Goal: Information Seeking & Learning: Check status

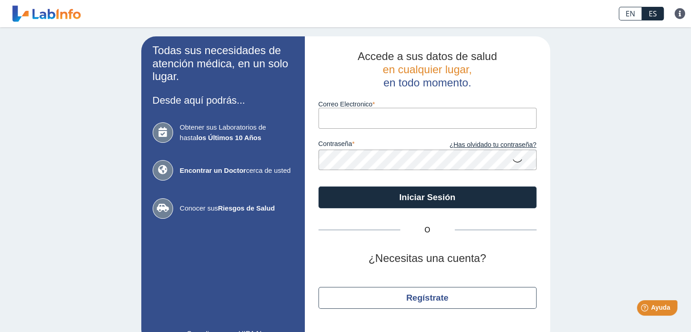
type input "[EMAIL_ADDRESS][DOMAIN_NAME]"
click at [385, 116] on input "[EMAIL_ADDRESS][DOMAIN_NAME]" at bounding box center [428, 118] width 218 height 20
click at [513, 160] on icon at bounding box center [517, 160] width 11 height 18
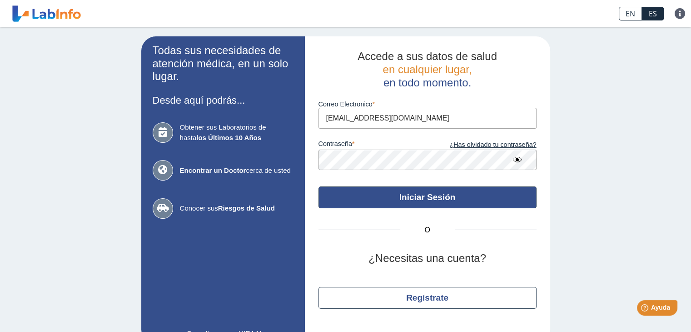
click at [413, 194] on button "Iniciar Sesión" at bounding box center [428, 197] width 218 height 22
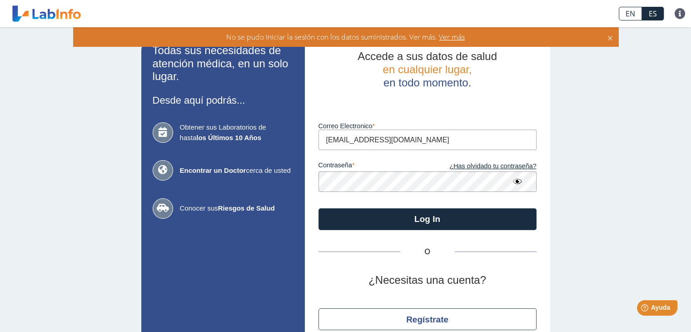
click at [453, 37] on span "Ver más" at bounding box center [451, 37] width 28 height 10
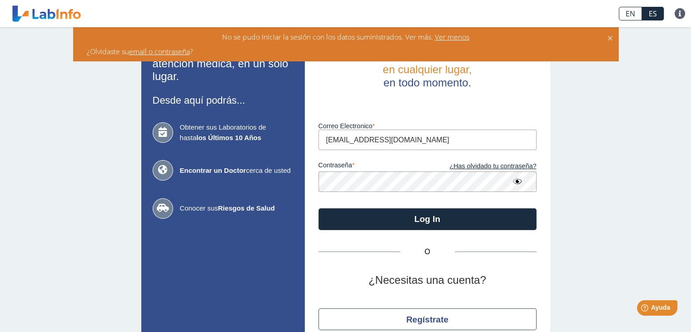
click at [168, 51] on link "email o contraseña" at bounding box center [159, 51] width 61 height 10
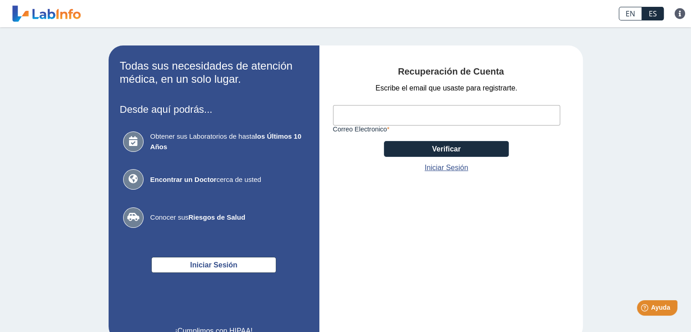
click at [362, 114] on input "Correo Electronico" at bounding box center [446, 115] width 227 height 20
type input "[EMAIL_ADDRESS][DOMAIN_NAME]"
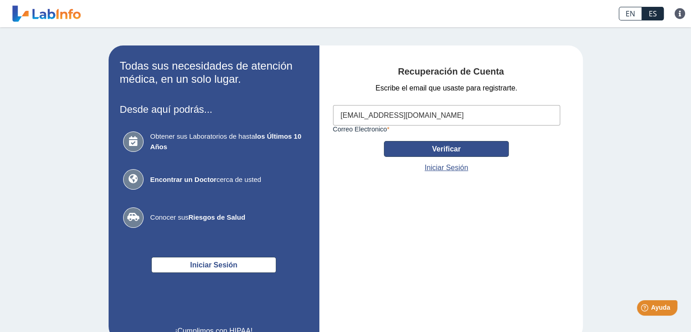
click at [438, 148] on button "Verificar" at bounding box center [446, 149] width 125 height 16
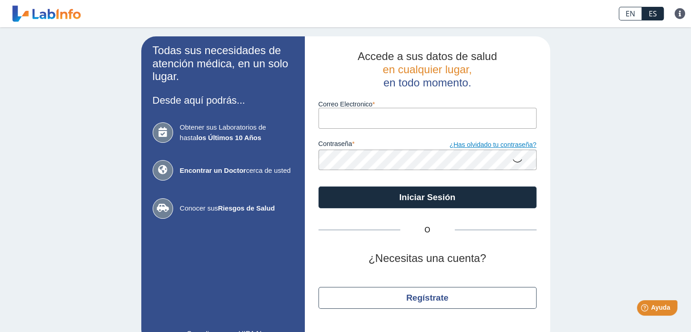
type input "[EMAIL_ADDRESS][DOMAIN_NAME]"
click at [496, 145] on link "¿Has olvidado tu contraseña?" at bounding box center [482, 145] width 109 height 10
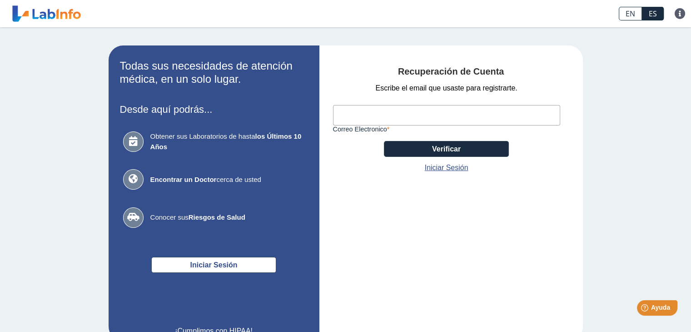
click at [357, 113] on input "Correo Electronico" at bounding box center [446, 115] width 227 height 20
type input "[EMAIL_ADDRESS][DOMAIN_NAME]"
click at [451, 165] on link "Iniciar Sesión" at bounding box center [447, 167] width 44 height 11
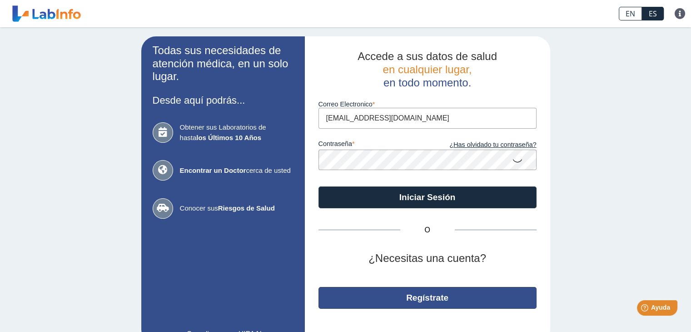
click at [414, 293] on button "Regístrate" at bounding box center [428, 298] width 218 height 22
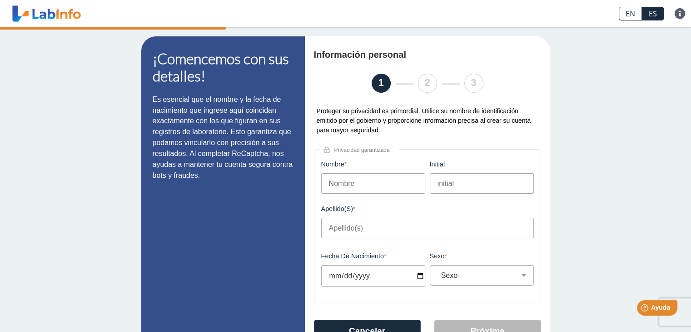
click at [359, 179] on input "Nombre" at bounding box center [373, 183] width 104 height 20
type input "[PERSON_NAME]"
click at [454, 184] on input "initial" at bounding box center [482, 183] width 104 height 20
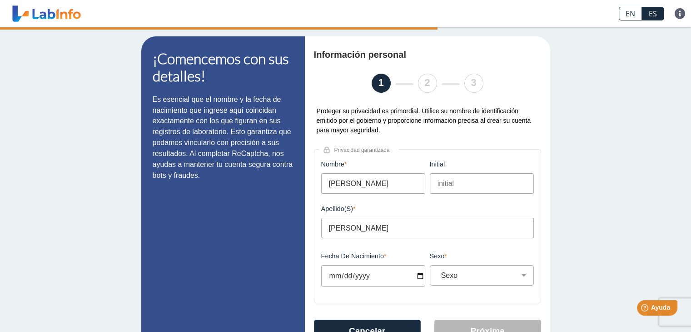
type input "W."
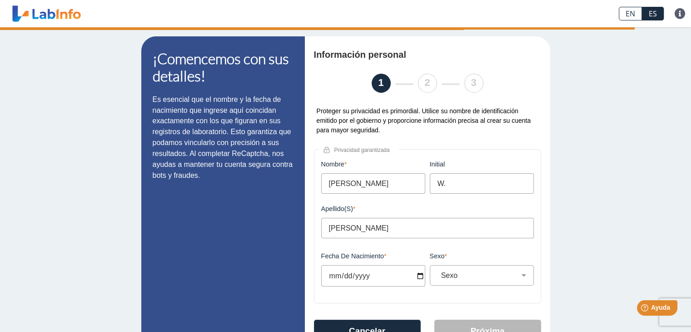
click at [368, 273] on input "Fecha de Nacimiento" at bounding box center [373, 275] width 104 height 21
click at [327, 275] on input "Fecha de Nacimiento" at bounding box center [373, 275] width 104 height 21
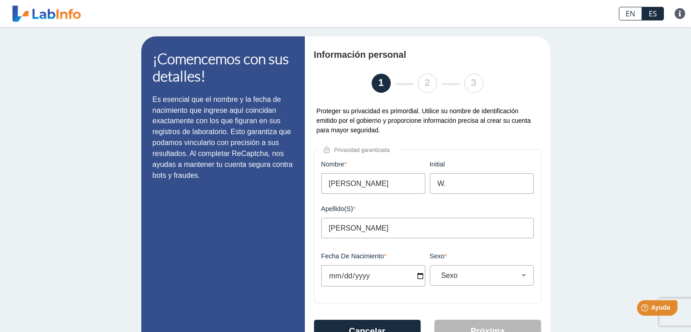
scroll to position [45, 0]
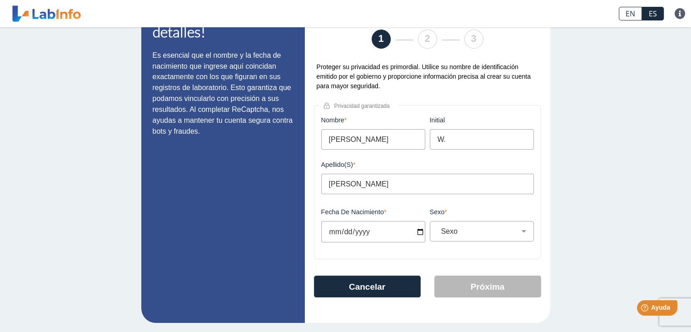
click at [416, 231] on input "Fecha de Nacimiento" at bounding box center [373, 231] width 104 height 21
type input "[DATE]"
select select
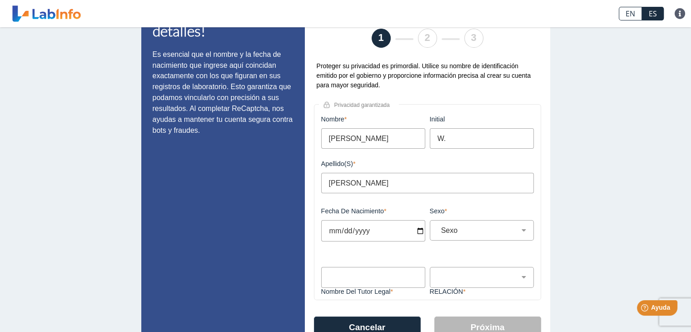
click at [341, 230] on input "[DATE]" at bounding box center [373, 230] width 104 height 21
click at [414, 231] on input "[DATE]" at bounding box center [373, 230] width 104 height 21
type input "[DATE]"
click at [366, 230] on input "[DATE]" at bounding box center [373, 230] width 104 height 21
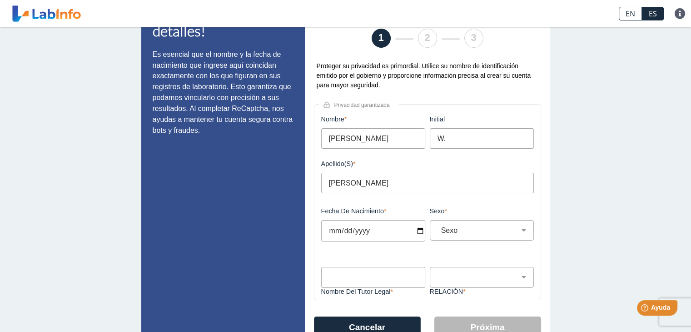
click at [361, 233] on input "[DATE]" at bounding box center [373, 230] width 104 height 21
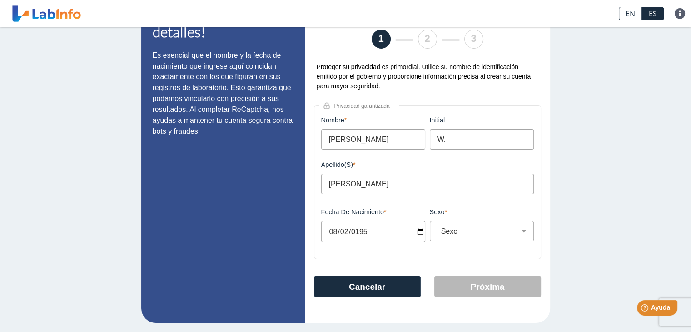
type input "[DATE]"
click at [521, 230] on select "Sexo Masculino Femenino" at bounding box center [486, 231] width 96 height 9
select select "M"
click at [438, 227] on select "Sexo Masculino Femenino" at bounding box center [486, 231] width 96 height 9
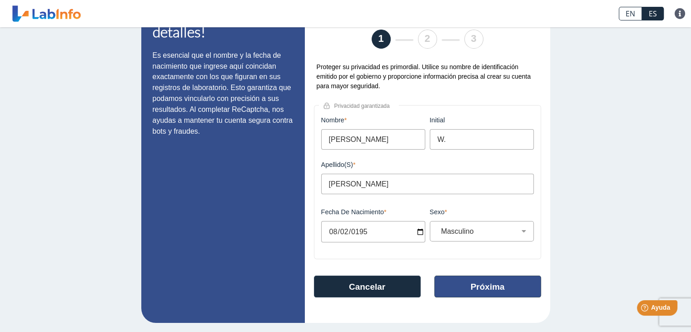
click at [487, 284] on button "Próxima" at bounding box center [488, 286] width 107 height 22
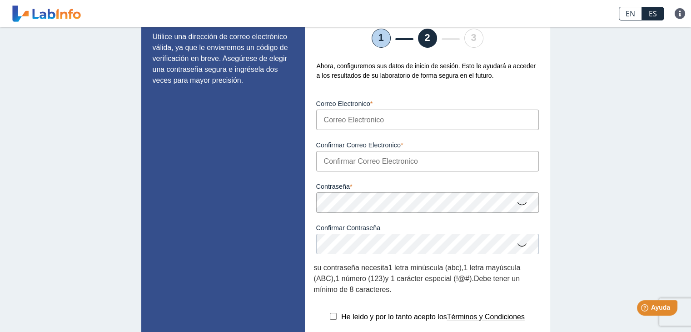
click at [393, 116] on input "Correo Electronico" at bounding box center [427, 120] width 223 height 20
type input "[EMAIL_ADDRESS][DOMAIN_NAME]"
click at [418, 159] on input "Confirmar Correo Electronico" at bounding box center [427, 161] width 223 height 20
type input "[EMAIL_ADDRESS][DOMAIN_NAME]"
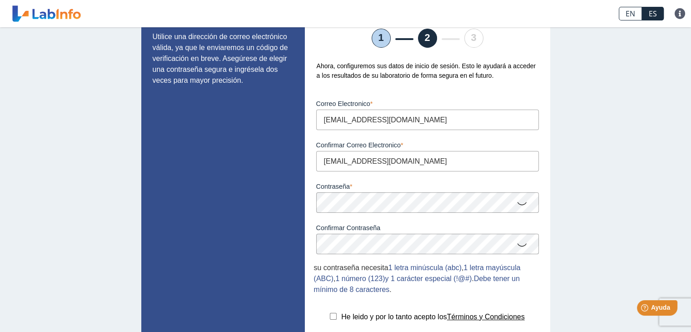
click at [537, 254] on div "Confirmar Contraseña Por favor confirma su contraseña" at bounding box center [427, 233] width 227 height 41
click at [538, 290] on div "Configuración de cuenta 1 2 3 Ahora, configuremos sus datos de inicio de sesión…" at bounding box center [427, 199] width 245 height 416
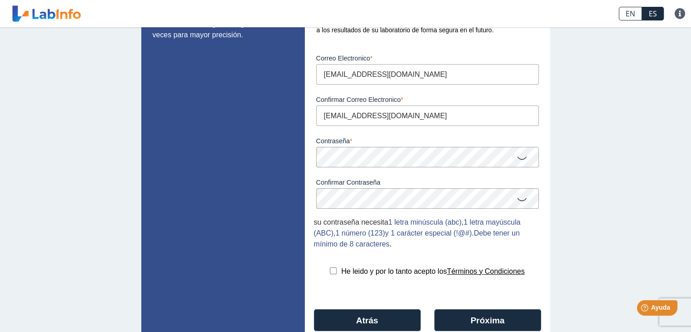
scroll to position [131, 0]
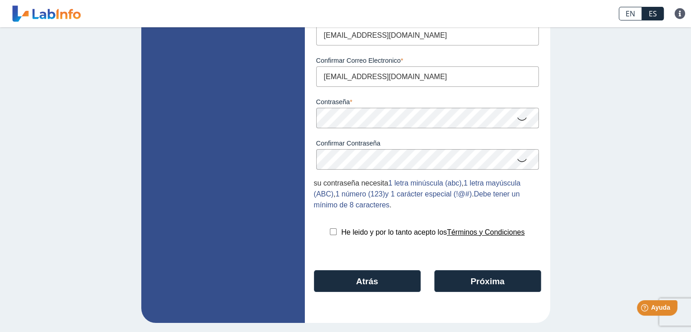
click at [330, 229] on input "checkbox" at bounding box center [333, 231] width 7 height 7
checkbox input "true"
click at [480, 279] on button "Próxima" at bounding box center [488, 281] width 107 height 22
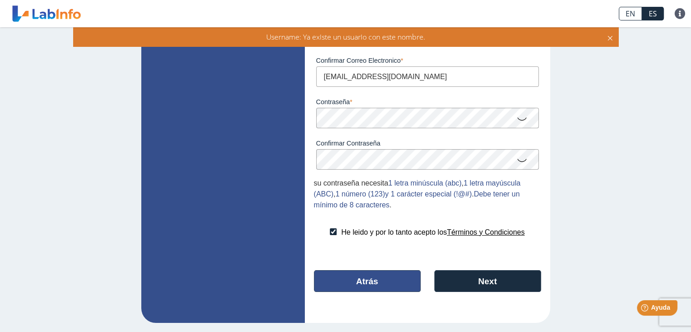
click at [363, 280] on button "Atrás" at bounding box center [367, 281] width 107 height 22
select select "M"
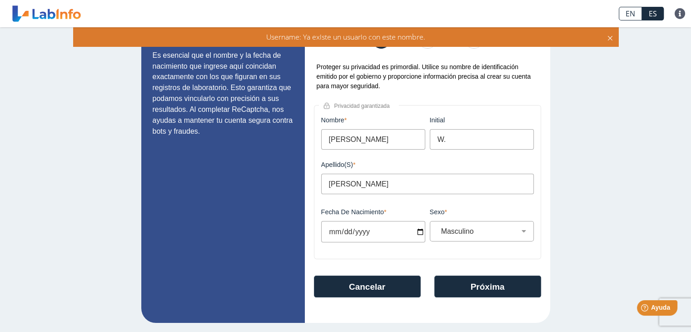
scroll to position [45, 0]
click at [371, 284] on button "Cancelar" at bounding box center [367, 286] width 107 height 22
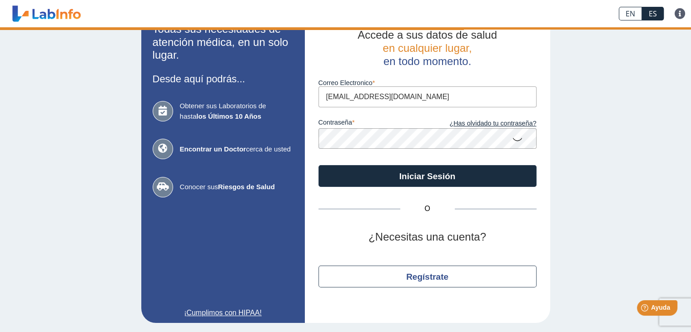
scroll to position [21, 0]
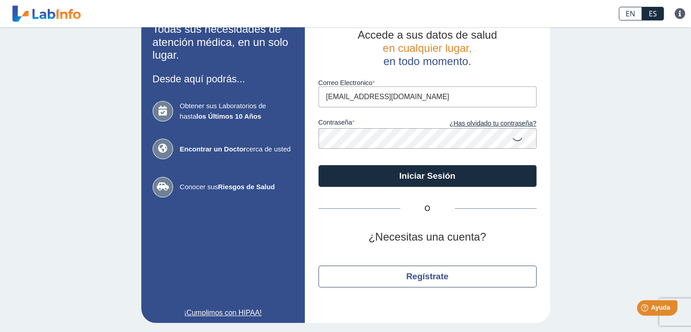
click at [515, 138] on icon at bounding box center [517, 139] width 11 height 18
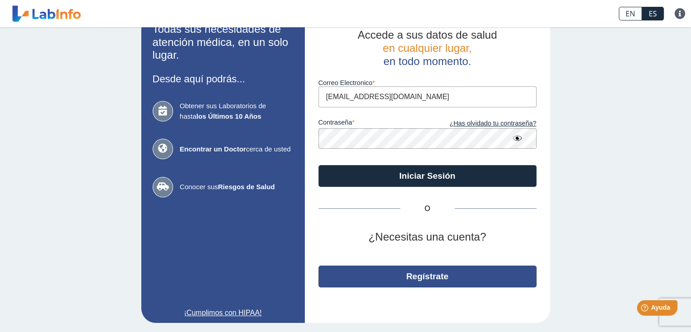
click at [416, 275] on button "Regístrate" at bounding box center [428, 276] width 218 height 22
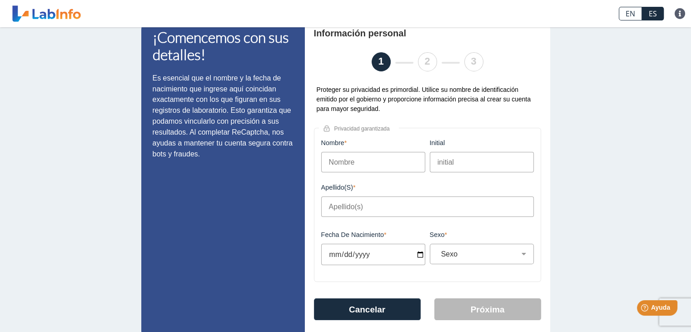
click at [366, 159] on input "Nombre" at bounding box center [373, 162] width 104 height 20
type input "[PERSON_NAME]"
click at [453, 162] on input "initial" at bounding box center [482, 162] width 104 height 20
type input "W."
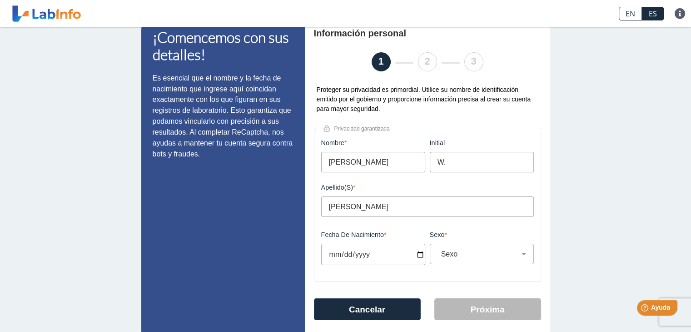
click at [378, 251] on input "Fecha de Nacimiento" at bounding box center [373, 254] width 104 height 21
type input "[DATE]"
click at [521, 253] on select "Sexo Masculino Femenino" at bounding box center [486, 254] width 96 height 9
select select "M"
click at [438, 250] on select "Sexo Masculino Femenino" at bounding box center [486, 254] width 96 height 9
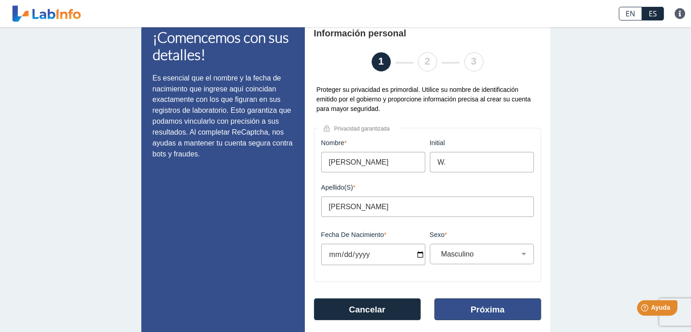
click at [475, 306] on button "Próxima" at bounding box center [488, 309] width 107 height 22
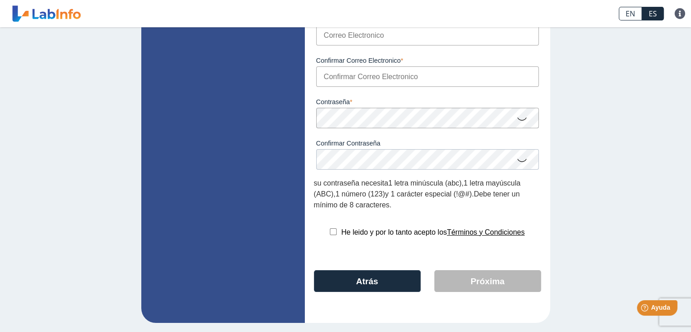
scroll to position [40, 0]
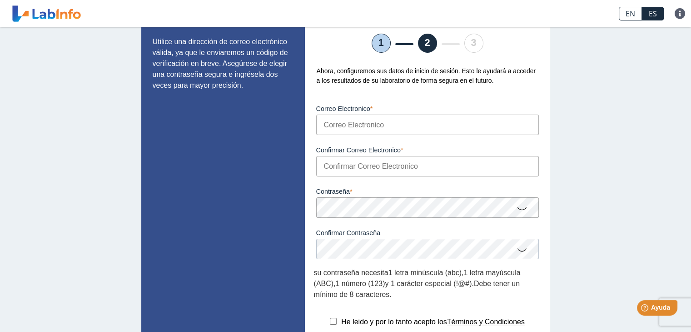
click at [383, 125] on input "Correo Electronico" at bounding box center [427, 125] width 223 height 20
type input "[EMAIL_ADDRESS][DOMAIN_NAME]"
click at [418, 166] on input "Confirmar Correo Electronico" at bounding box center [427, 166] width 223 height 20
type input "[EMAIL_ADDRESS][DOMAIN_NAME]"
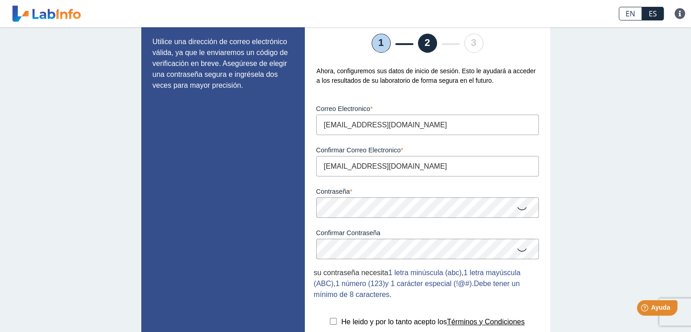
scroll to position [131, 0]
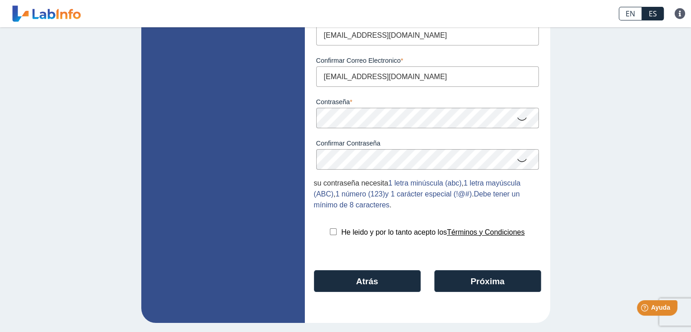
click at [330, 230] on input "checkbox" at bounding box center [333, 231] width 7 height 7
checkbox input "true"
click at [491, 280] on button "Próxima" at bounding box center [488, 281] width 107 height 22
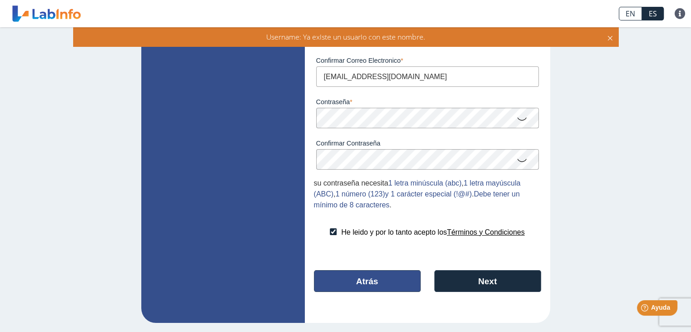
click at [358, 277] on button "Atrás" at bounding box center [367, 281] width 107 height 22
select select "M"
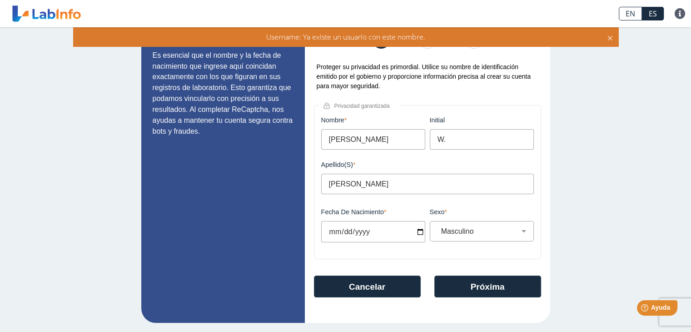
scroll to position [45, 0]
click at [416, 230] on input "[DATE]" at bounding box center [373, 231] width 104 height 21
click at [482, 284] on button "Próxima" at bounding box center [488, 286] width 107 height 22
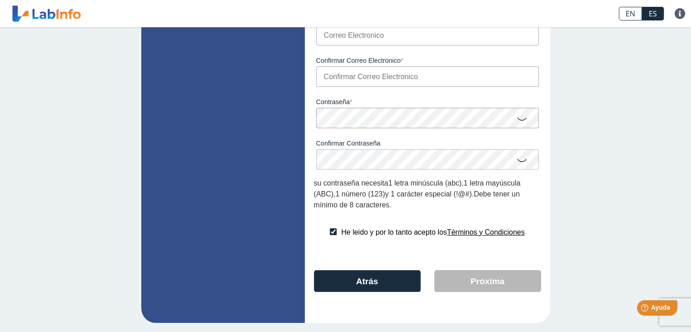
scroll to position [85, 0]
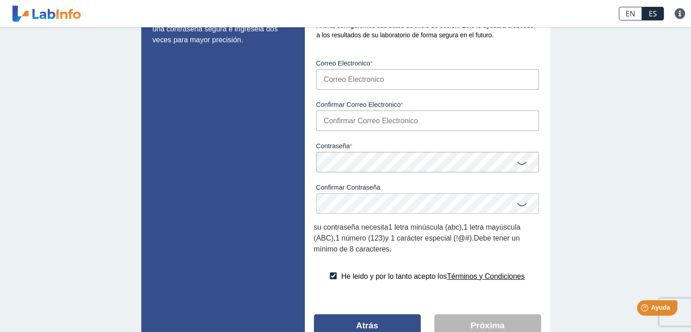
click at [373, 320] on button "Atrás" at bounding box center [367, 325] width 107 height 22
select select "M"
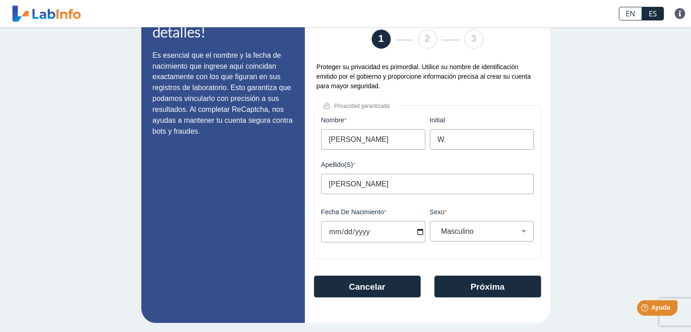
scroll to position [45, 0]
click at [375, 323] on div "¡Comencemos con sus detalles! Es esencial que el nombre y la fecha de nacimient…" at bounding box center [345, 157] width 691 height 349
click at [358, 283] on button "Cancelar" at bounding box center [367, 286] width 107 height 22
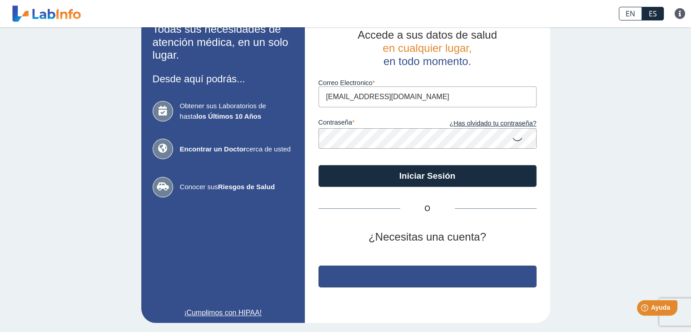
click at [358, 283] on button "Regístrate" at bounding box center [428, 276] width 218 height 22
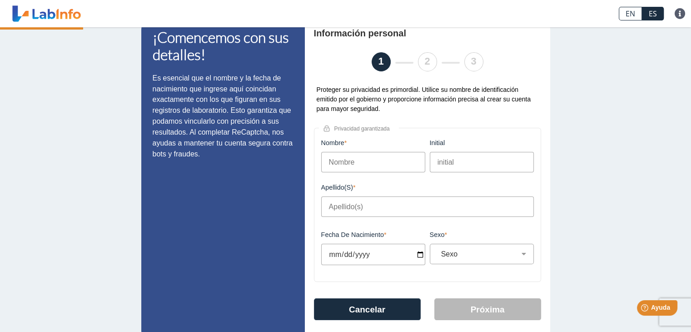
click at [358, 283] on div "Información personal 1 2 3 Proteger su privacidad es primordial. Utilice su nom…" at bounding box center [427, 180] width 245 height 330
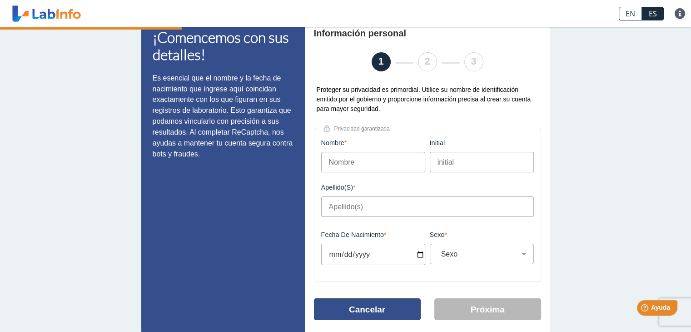
click at [365, 307] on button "Cancelar" at bounding box center [367, 309] width 107 height 22
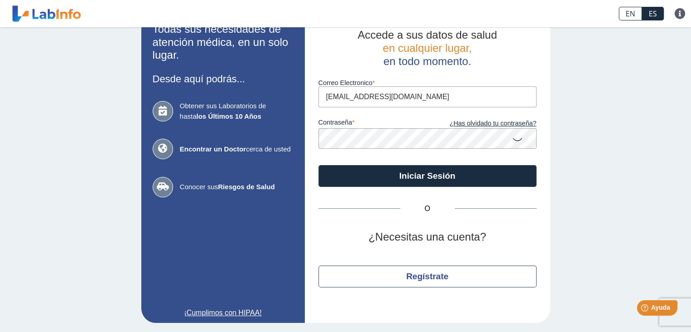
click at [515, 139] on icon at bounding box center [517, 139] width 11 height 18
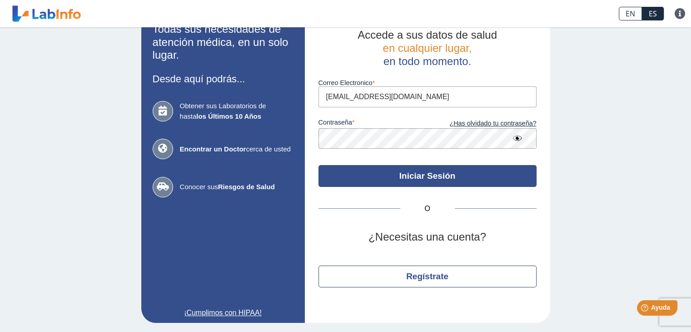
click at [428, 175] on button "Iniciar Sesión" at bounding box center [428, 176] width 218 height 22
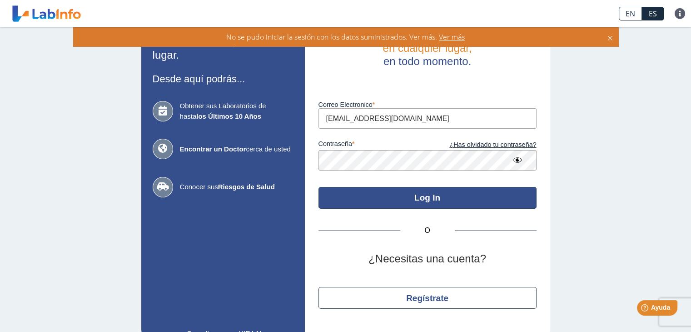
click at [426, 198] on button "Log In" at bounding box center [428, 198] width 218 height 22
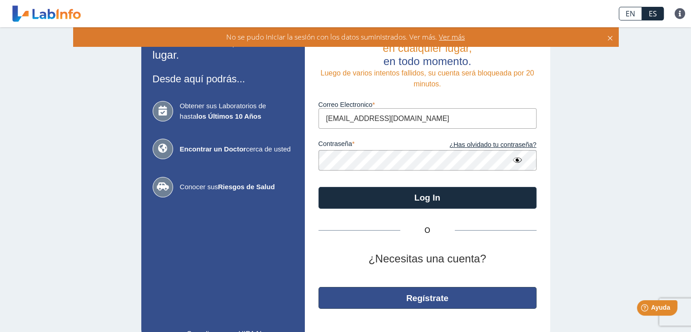
click at [431, 297] on button "Regístrate" at bounding box center [428, 298] width 218 height 22
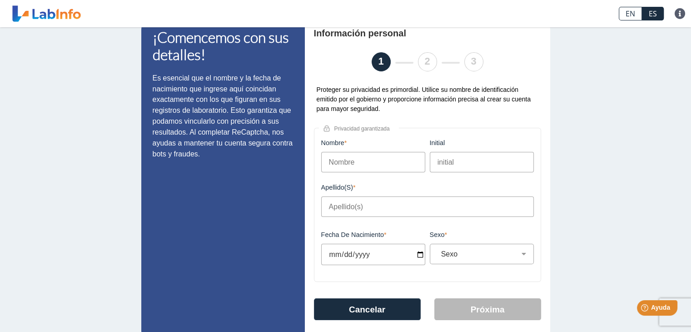
scroll to position [45, 0]
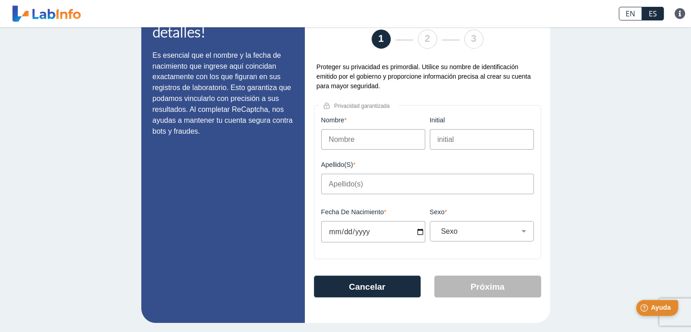
click at [658, 309] on span "Ayuda" at bounding box center [661, 308] width 20 height 8
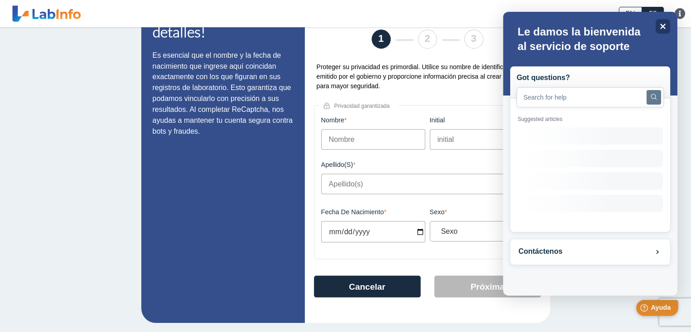
scroll to position [0, 0]
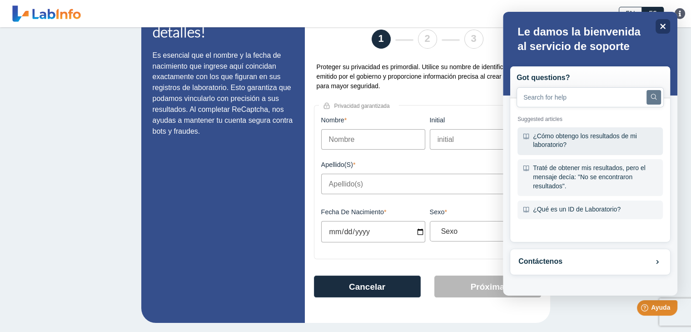
click at [568, 138] on div "¿Cómo obtengo los resultados de mi laboratorio?" at bounding box center [590, 141] width 145 height 28
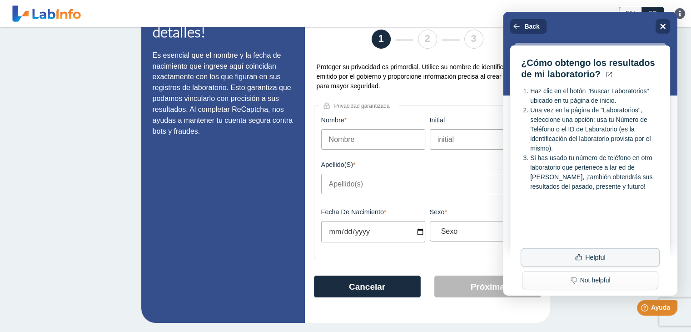
click at [600, 258] on button "Helpful" at bounding box center [590, 257] width 139 height 19
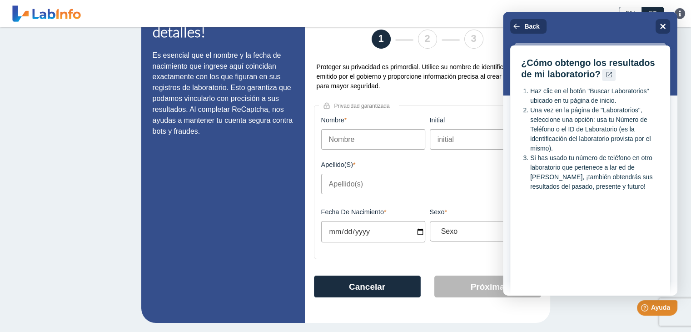
click at [610, 74] on icon at bounding box center [609, 74] width 6 height 6
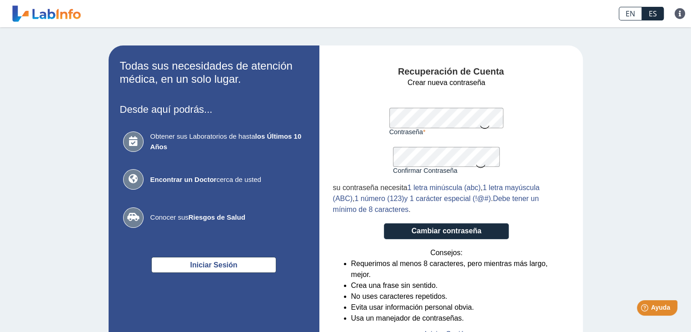
click at [562, 162] on div "Recuperación de Cuenta Crear nueva contraseña Contraseña Una contraseña válida …" at bounding box center [451, 202] width 236 height 273
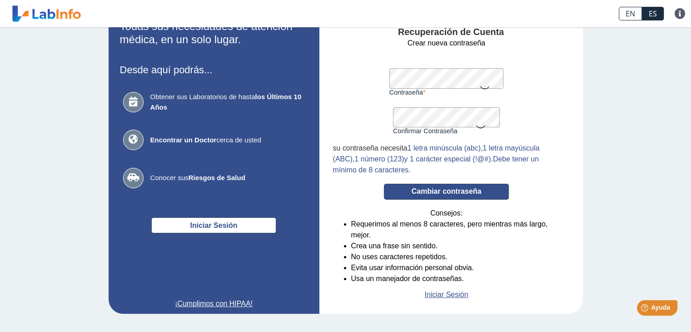
click at [447, 190] on button "Cambiar contraseña" at bounding box center [446, 192] width 125 height 16
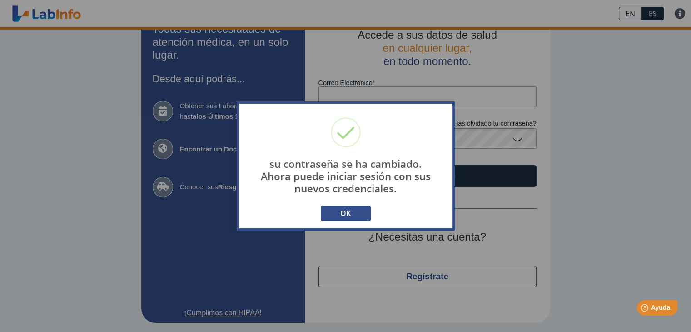
scroll to position [21, 0]
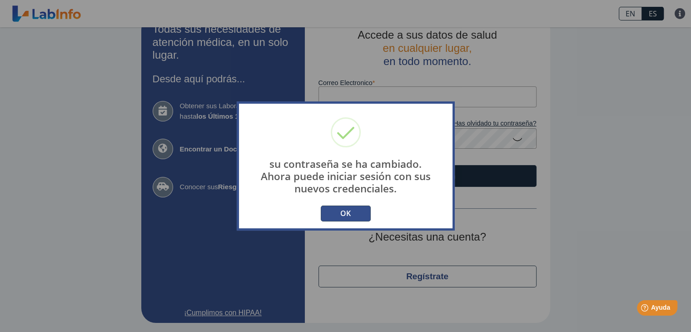
type input "[EMAIL_ADDRESS][DOMAIN_NAME]"
click at [345, 212] on button "OK" at bounding box center [346, 213] width 50 height 16
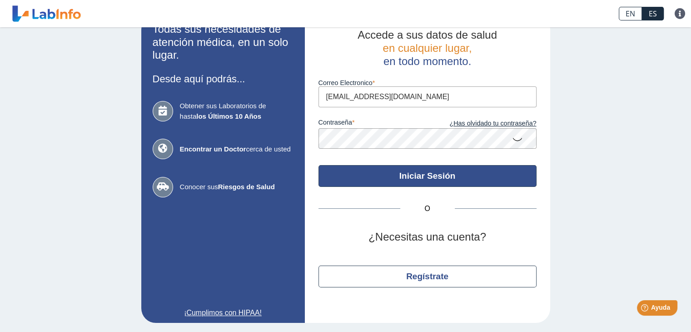
click at [434, 175] on button "Iniciar Sesión" at bounding box center [428, 176] width 218 height 22
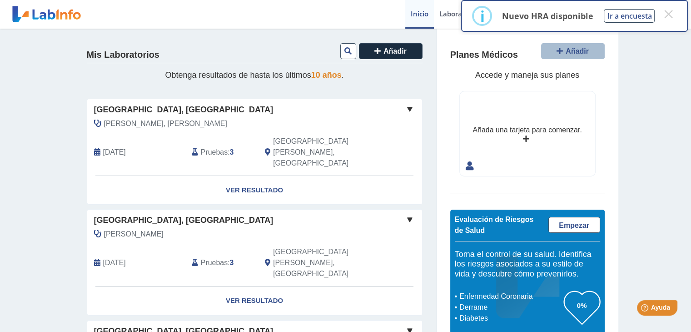
click at [175, 132] on div "Andrews Alma, Nildaliz Sep 14, 2025 Pruebas : 3 San Juan, PR" at bounding box center [233, 146] width 307 height 57
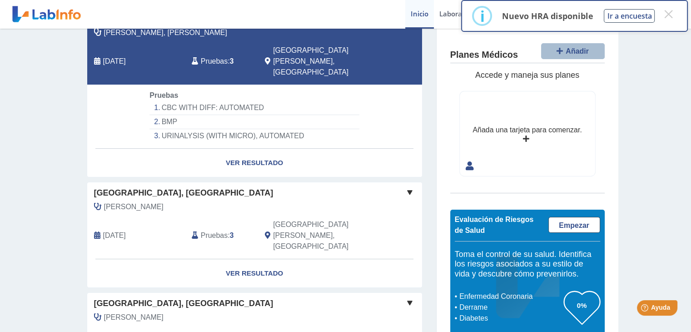
scroll to position [45, 0]
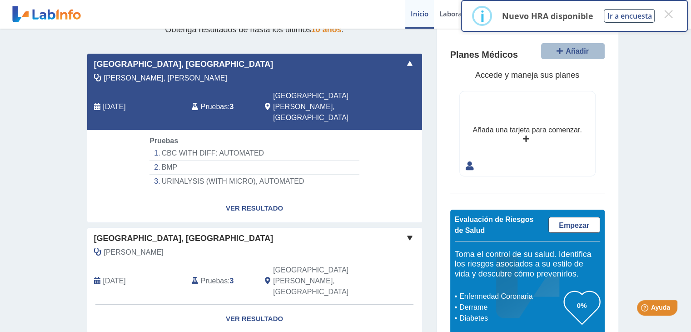
click at [204, 146] on li "CBC WITH DIFF: AUTOMATED" at bounding box center [255, 153] width 210 height 14
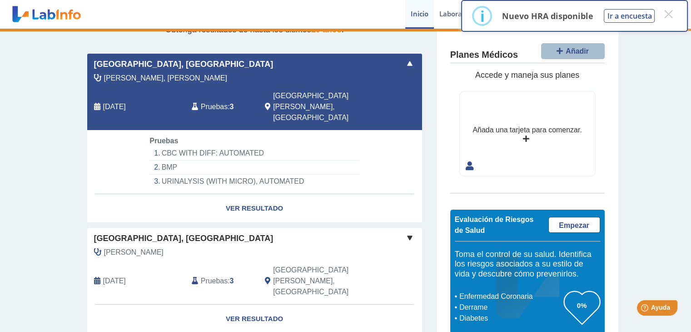
select select "**********"
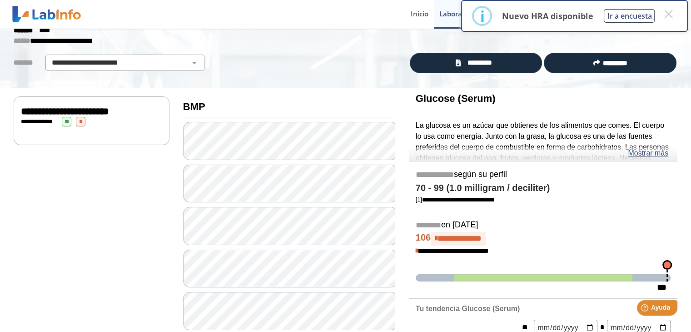
scroll to position [45, 0]
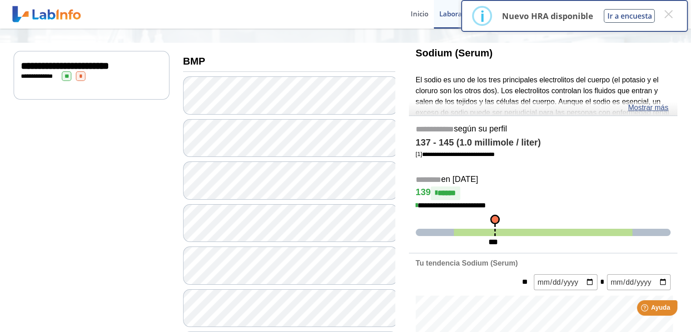
scroll to position [136, 0]
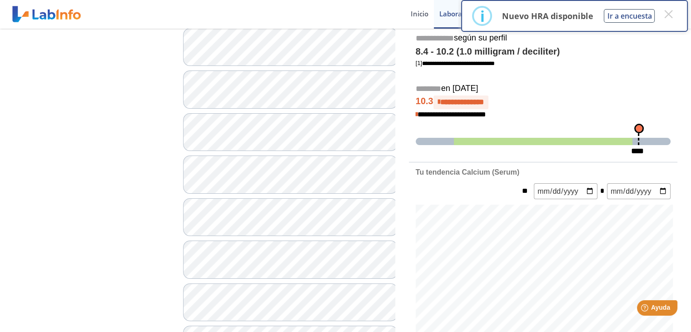
scroll to position [227, 0]
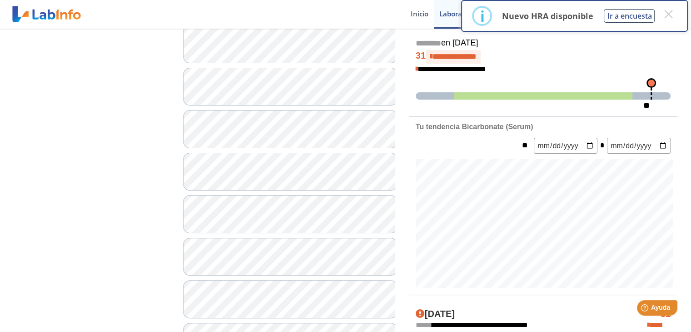
scroll to position [273, 0]
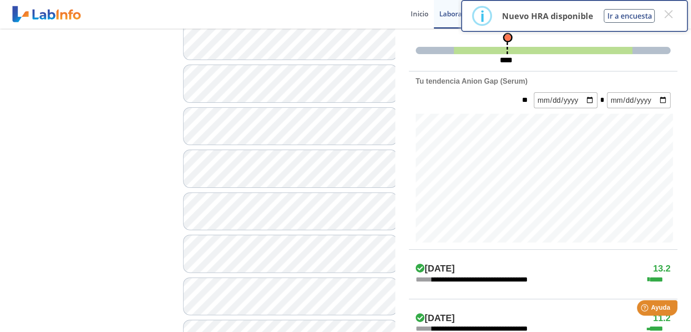
scroll to position [318, 0]
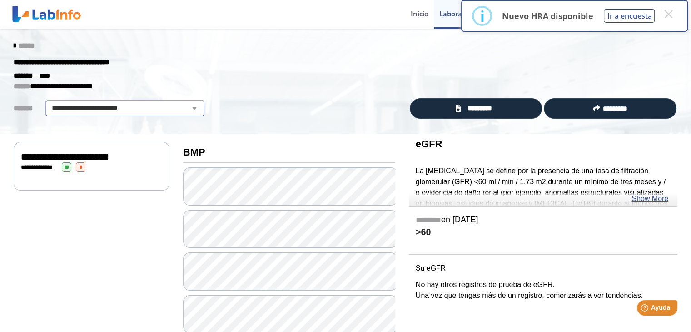
click at [187, 105] on select "**********" at bounding box center [125, 108] width 154 height 11
click at [48, 103] on select "**********" at bounding box center [125, 108] width 154 height 11
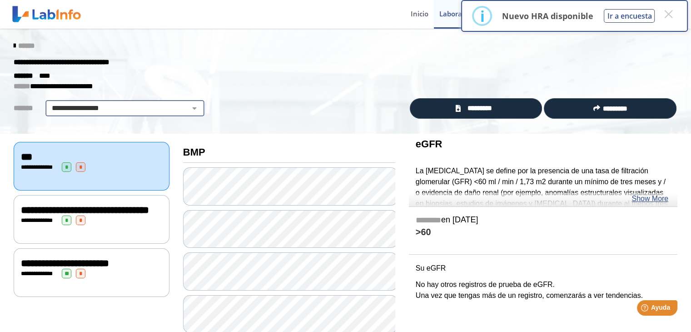
click at [187, 105] on select "**********" at bounding box center [125, 108] width 154 height 11
click at [48, 103] on select "**********" at bounding box center [125, 108] width 154 height 11
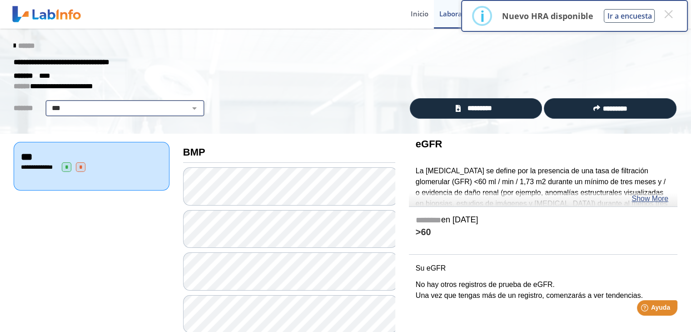
click at [190, 106] on select "**********" at bounding box center [125, 108] width 154 height 11
select select "**********"
click at [48, 103] on select "**********" at bounding box center [125, 108] width 154 height 11
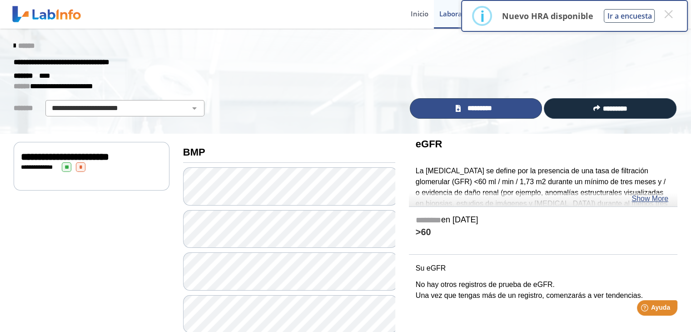
click at [471, 106] on span "*********" at bounding box center [479, 108] width 33 height 10
